Goal: Task Accomplishment & Management: Use online tool/utility

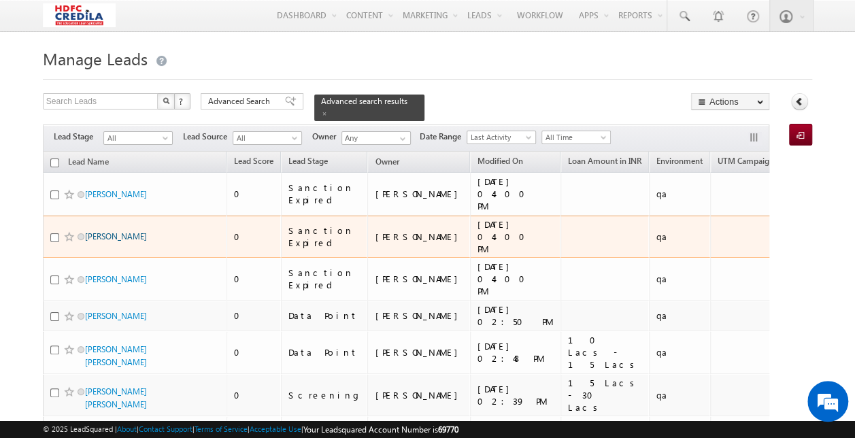
click at [112, 231] on link "Barun Kumar Das" at bounding box center [116, 236] width 62 height 10
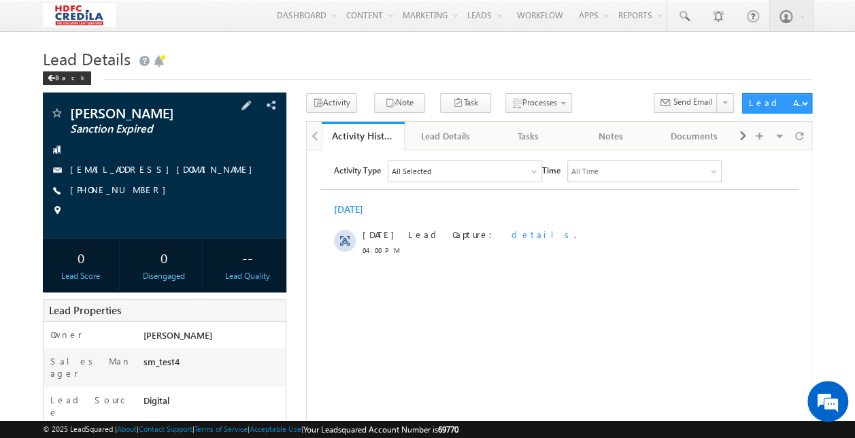
drag, startPoint x: 162, startPoint y: 192, endPoint x: 147, endPoint y: 197, distance: 15.7
click at [147, 197] on div "[PHONE_NUMBER]" at bounding box center [165, 191] width 230 height 14
click at [131, 192] on link "[PHONE_NUMBER]" at bounding box center [121, 190] width 103 height 12
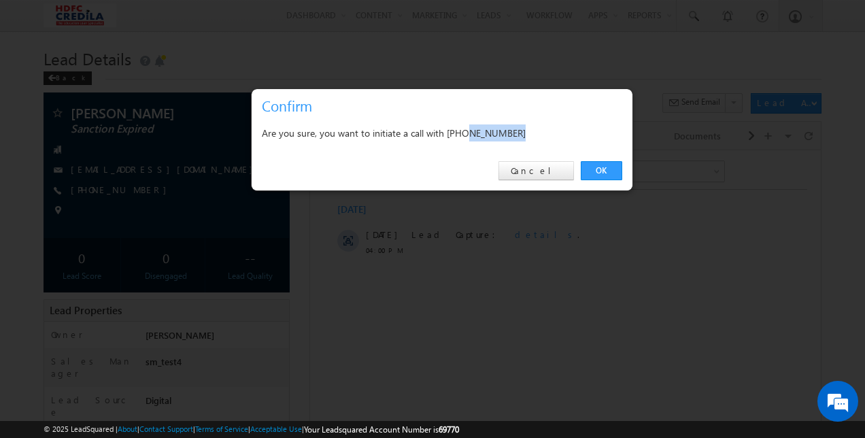
drag, startPoint x: 468, startPoint y: 133, endPoint x: 537, endPoint y: 137, distance: 69.5
click at [537, 137] on div "Are you sure, you want to initiate a call with [PHONE_NUMBER]" at bounding box center [442, 132] width 360 height 17
copy div "3287710730"
click at [543, 167] on link "Cancel" at bounding box center [535, 170] width 75 height 19
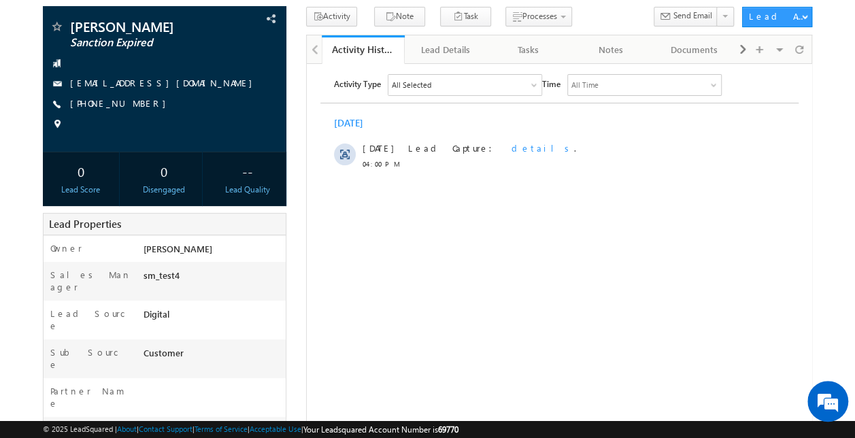
scroll to position [87, 0]
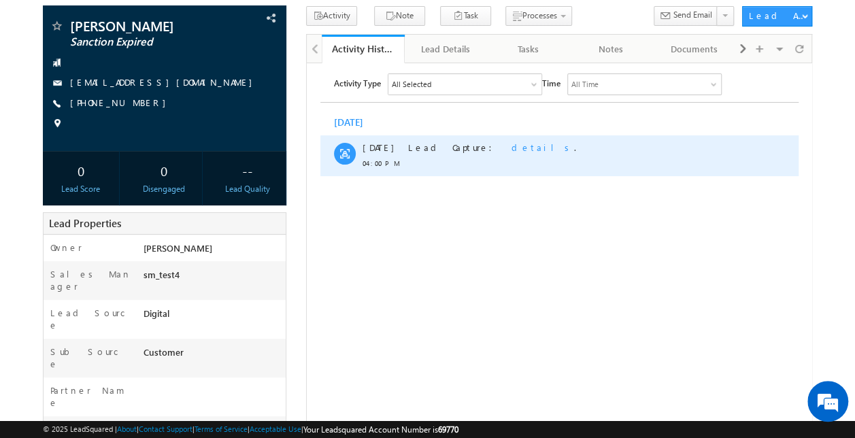
click at [511, 148] on span "details" at bounding box center [542, 147] width 63 height 12
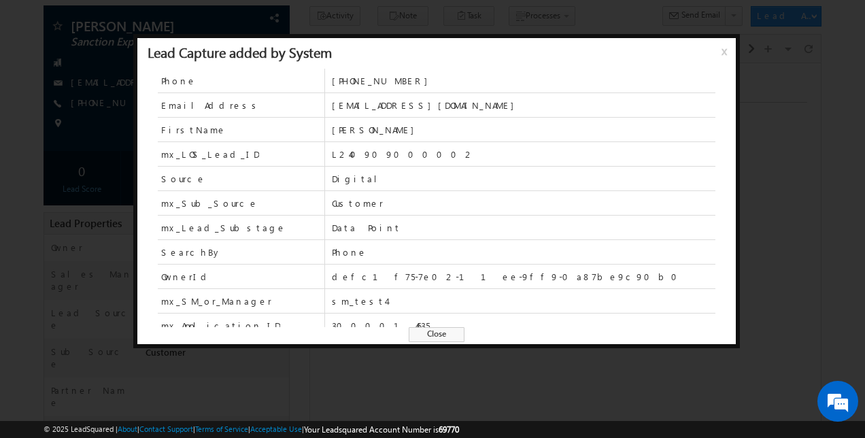
click at [724, 52] on span "x" at bounding box center [727, 56] width 11 height 24
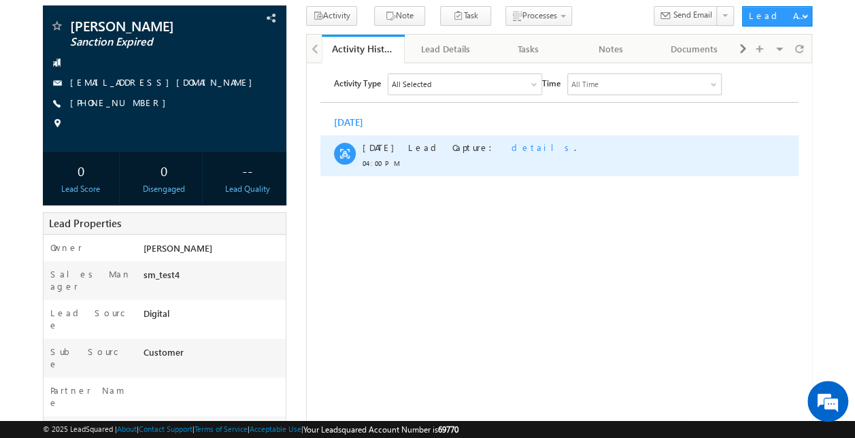
scroll to position [0, 0]
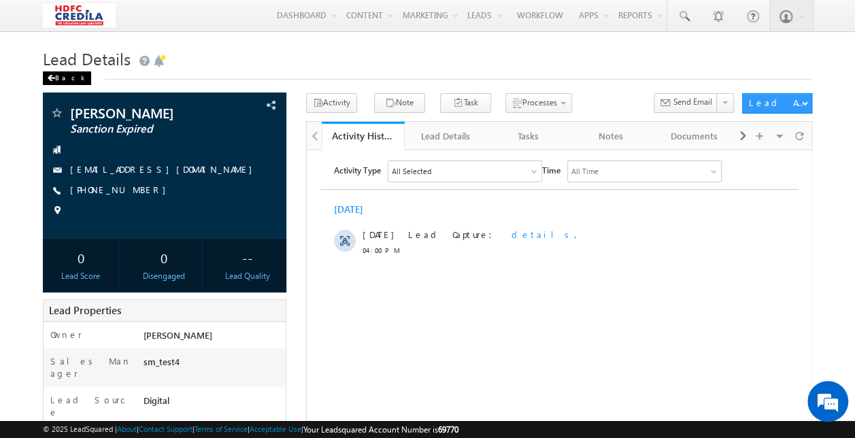
click at [65, 76] on div "Back" at bounding box center [67, 78] width 48 height 14
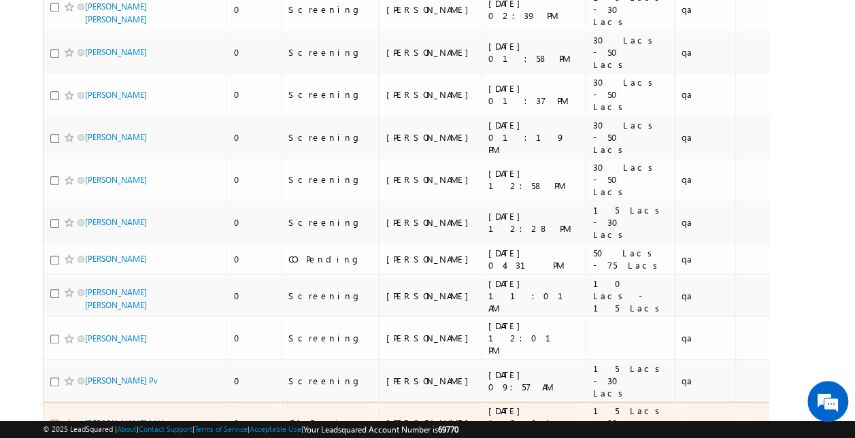
click at [98, 418] on link "Jayawanth M V" at bounding box center [124, 423] width 78 height 10
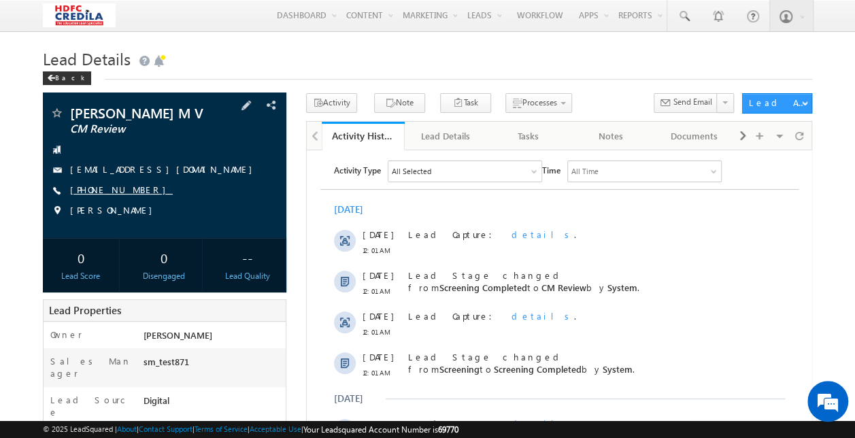
drag, startPoint x: 149, startPoint y: 190, endPoint x: 136, endPoint y: 190, distance: 12.9
click at [136, 190] on div "[PHONE_NUMBER]" at bounding box center [165, 191] width 230 height 14
click at [136, 190] on link "[PHONE_NUMBER]" at bounding box center [121, 190] width 103 height 12
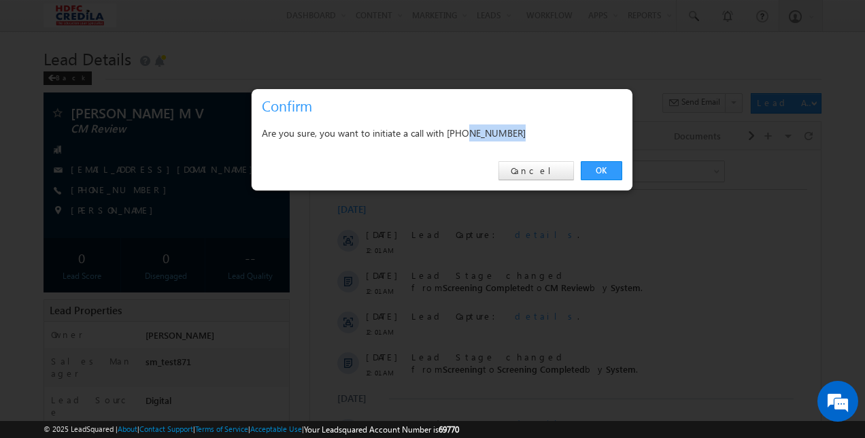
drag, startPoint x: 467, startPoint y: 133, endPoint x: 547, endPoint y: 131, distance: 80.3
click at [547, 131] on div "Are you sure, you want to initiate a call with [PHONE_NUMBER]" at bounding box center [442, 132] width 360 height 17
click at [551, 167] on link "Cancel" at bounding box center [535, 170] width 75 height 19
